Goal: Information Seeking & Learning: Learn about a topic

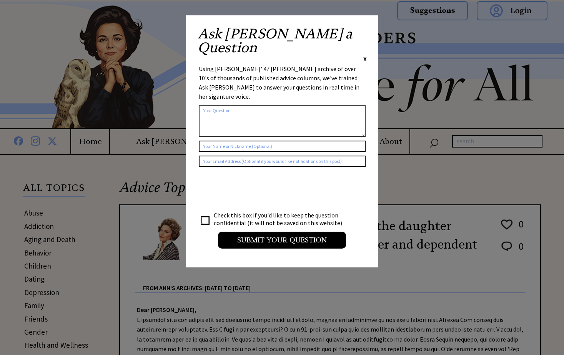
click at [366, 55] on span "X" at bounding box center [364, 59] width 3 height 8
click at [365, 55] on span "X" at bounding box center [364, 59] width 3 height 8
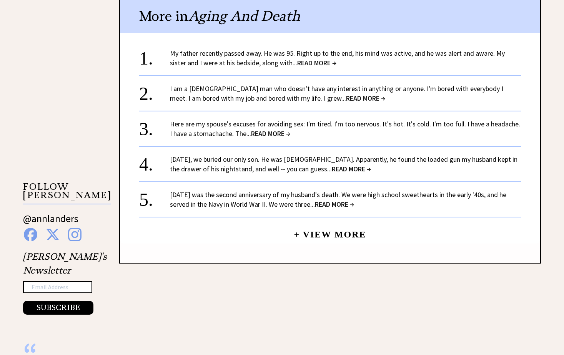
scroll to position [615, 0]
click at [330, 234] on link "+ View More" at bounding box center [330, 231] width 72 height 17
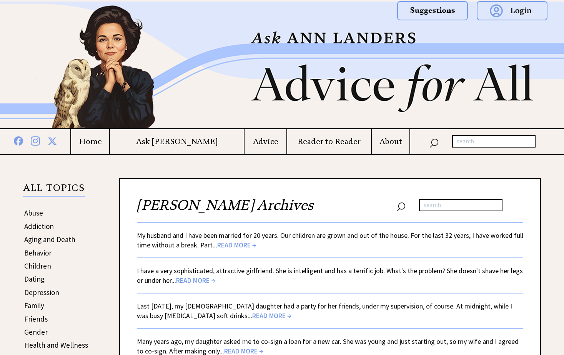
click at [462, 140] on input "text" at bounding box center [493, 141] width 83 height 12
type input "loneliness"
